Goal: Navigation & Orientation: Find specific page/section

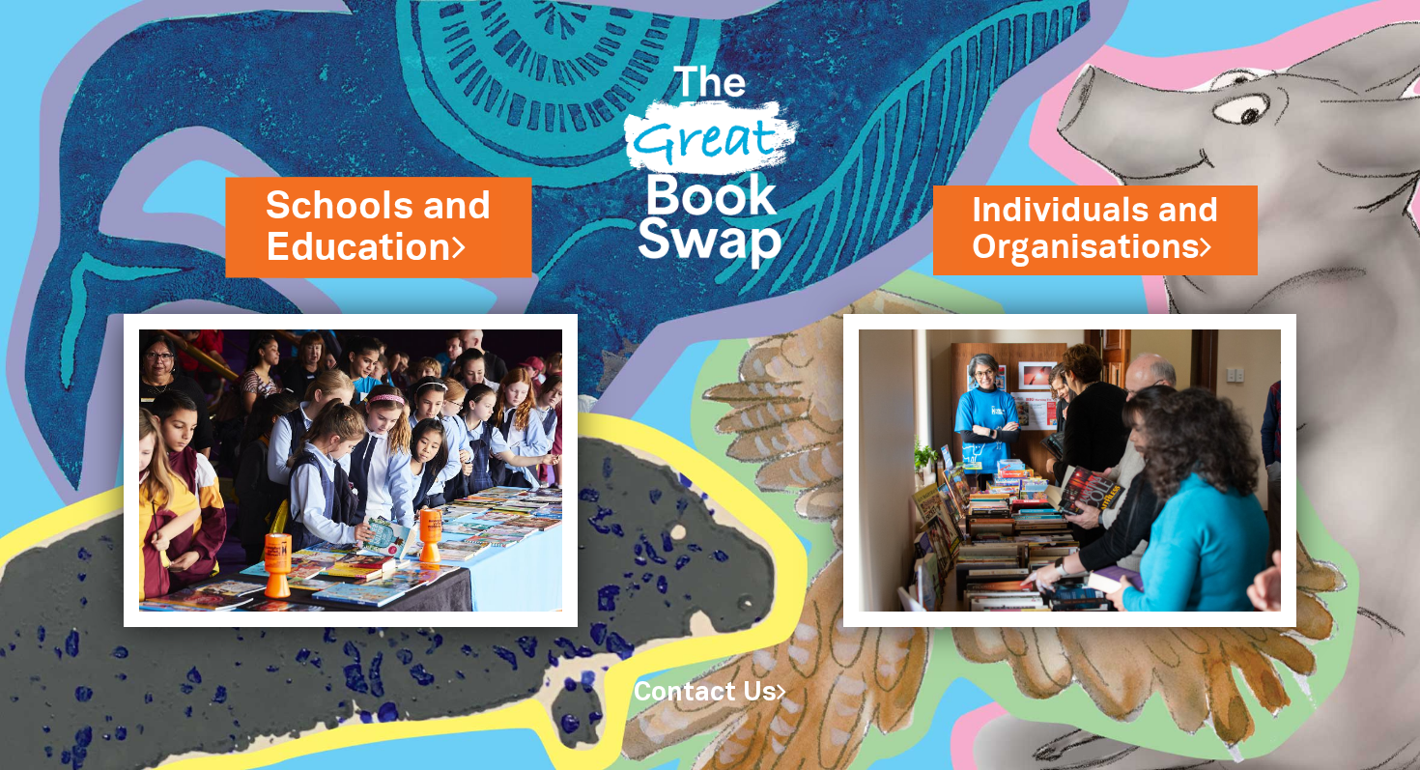
click at [447, 232] on link "Schools and Education" at bounding box center [378, 228] width 225 height 95
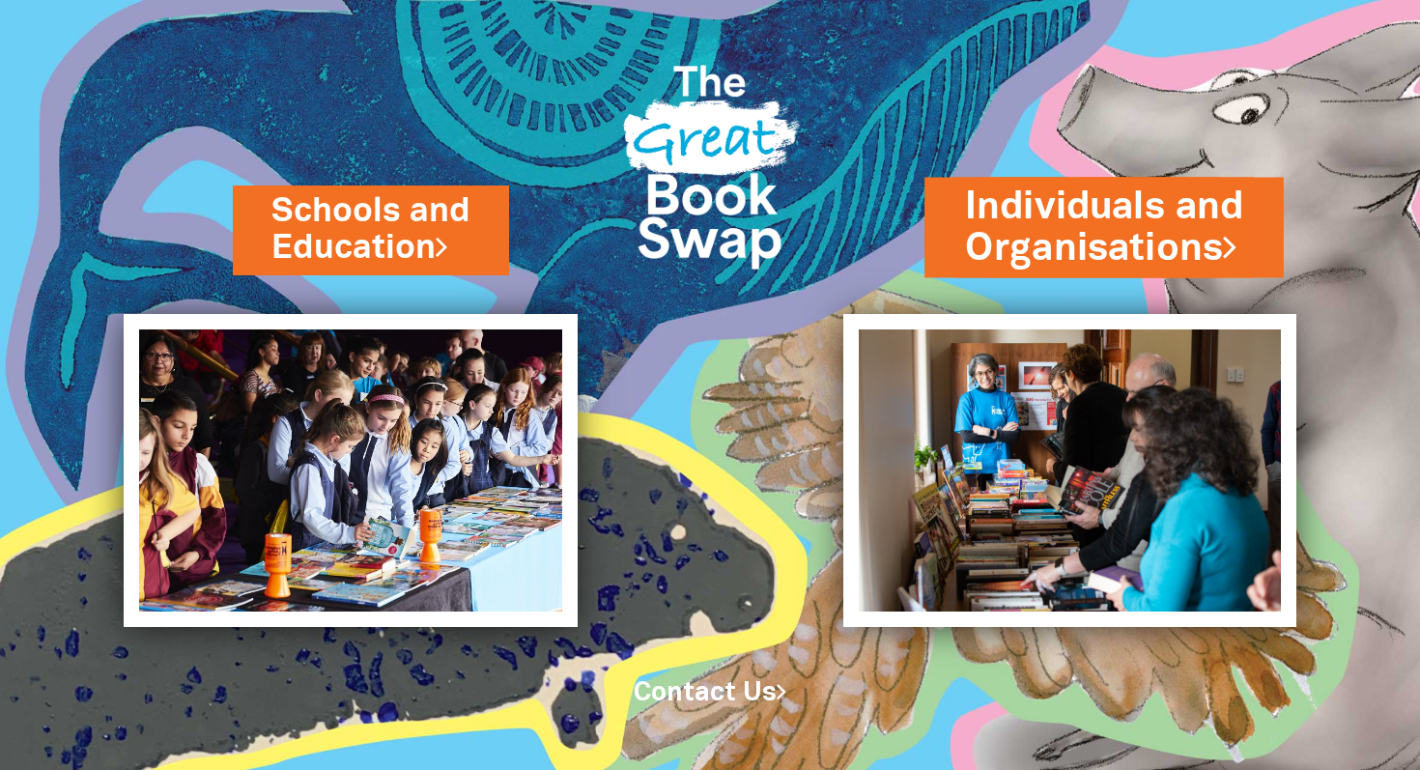
click at [1057, 260] on link "Individuals and Organisations" at bounding box center [1105, 227] width 278 height 95
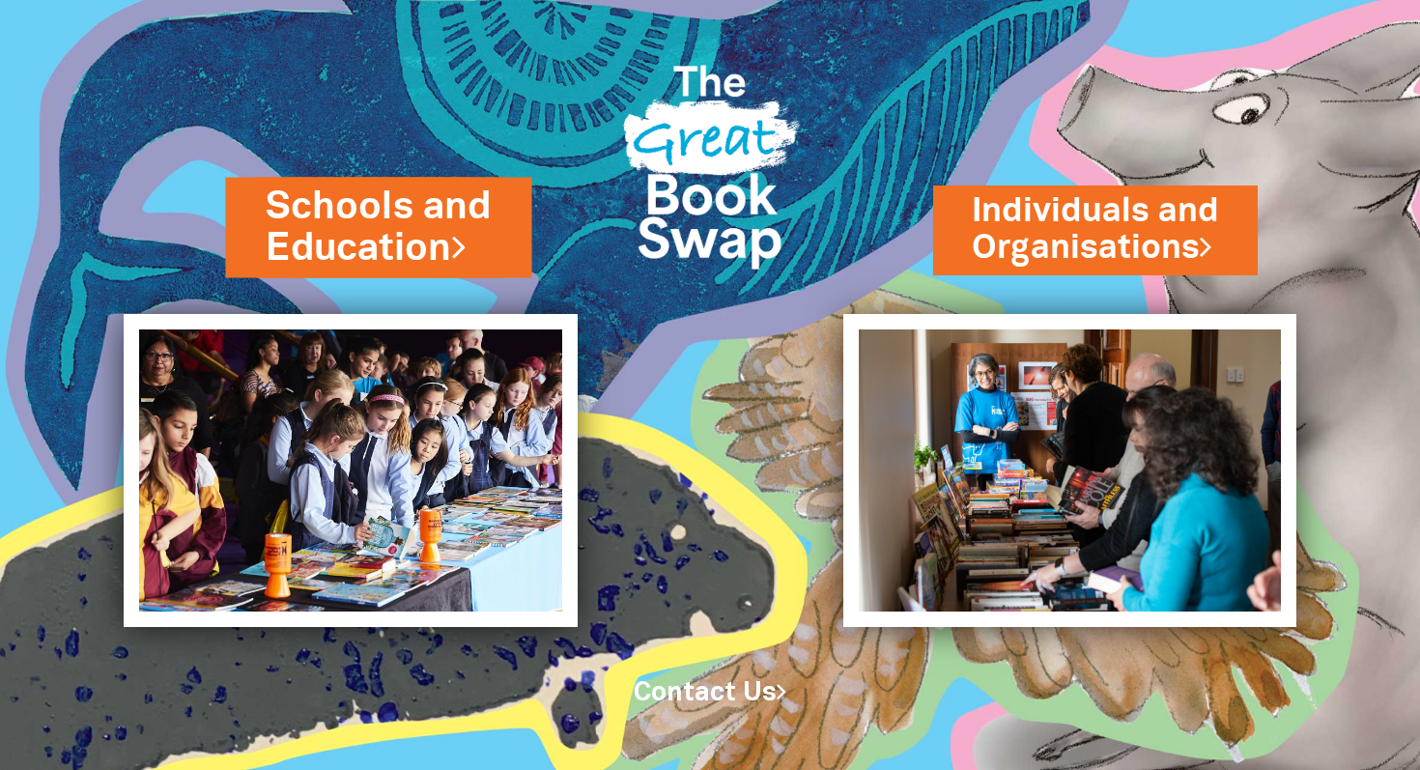
click at [472, 237] on h2 "Schools and Education" at bounding box center [378, 228] width 245 height 100
